Goal: Task Accomplishment & Management: Manage account settings

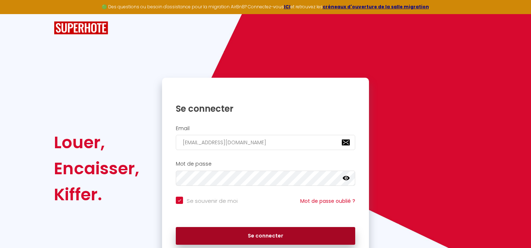
click at [256, 235] on button "Se connecter" at bounding box center [266, 236] width 180 height 18
checkbox input "true"
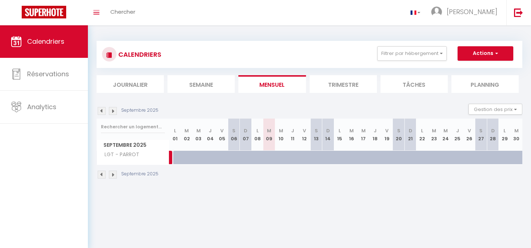
click at [114, 176] on img at bounding box center [113, 175] width 8 height 8
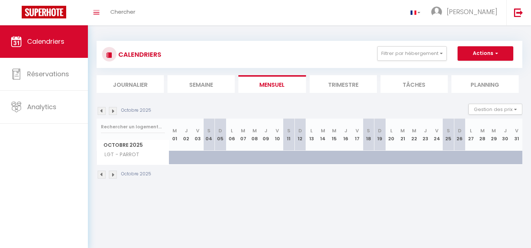
click at [114, 176] on img at bounding box center [113, 175] width 8 height 8
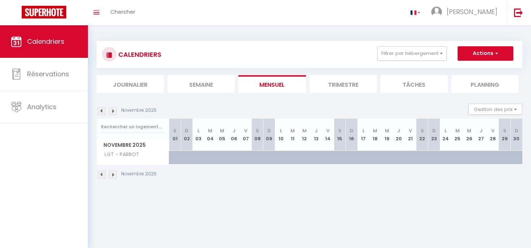
click at [114, 176] on img at bounding box center [113, 175] width 8 height 8
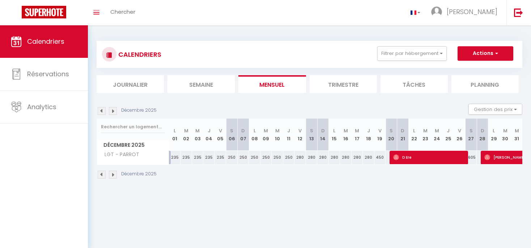
click at [114, 176] on img at bounding box center [113, 175] width 8 height 8
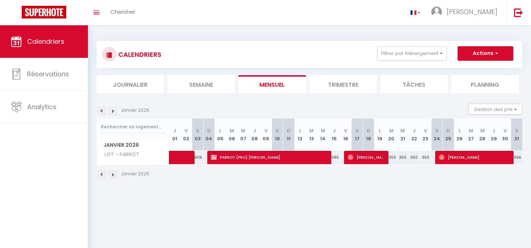
click at [114, 176] on img at bounding box center [113, 175] width 8 height 8
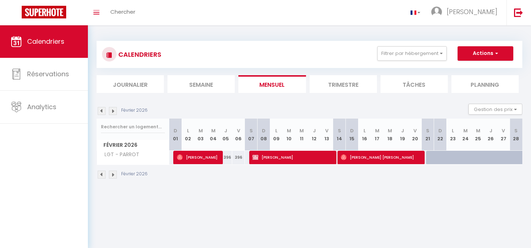
click at [114, 176] on img at bounding box center [113, 175] width 8 height 8
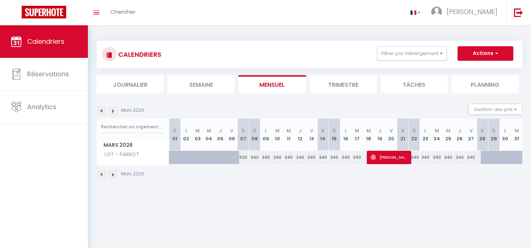
click at [102, 175] on img at bounding box center [102, 175] width 8 height 8
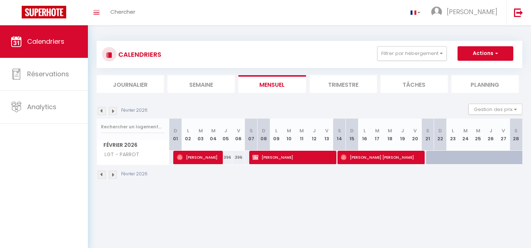
click at [113, 175] on img at bounding box center [113, 175] width 8 height 8
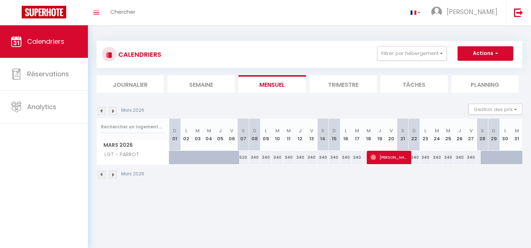
click at [113, 175] on img at bounding box center [113, 175] width 8 height 8
